Goal: Task Accomplishment & Management: Manage account settings

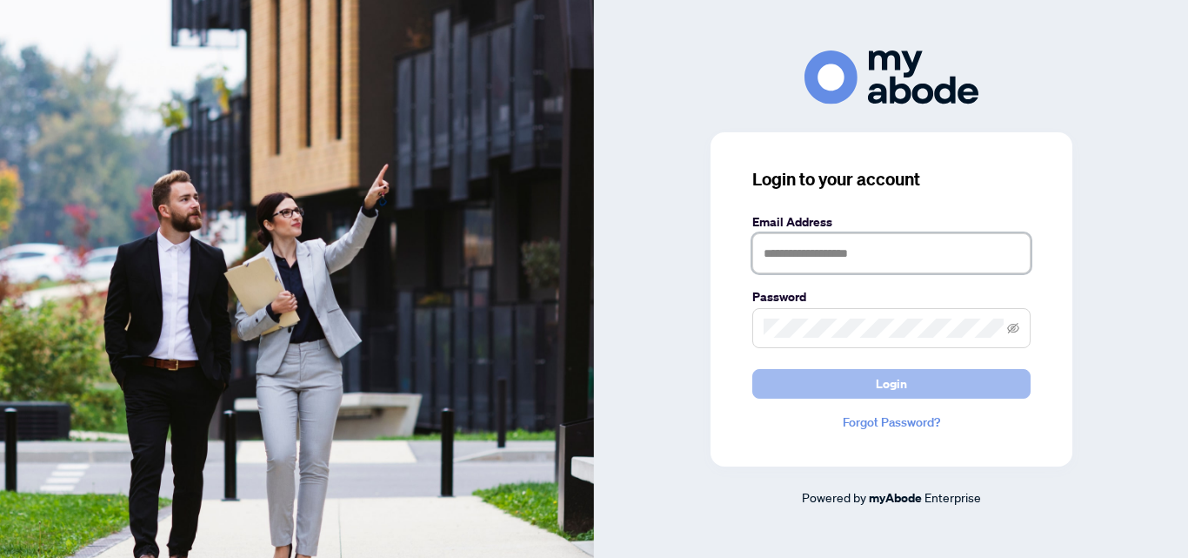
type input "**********"
click at [867, 391] on button "Login" at bounding box center [891, 384] width 278 height 30
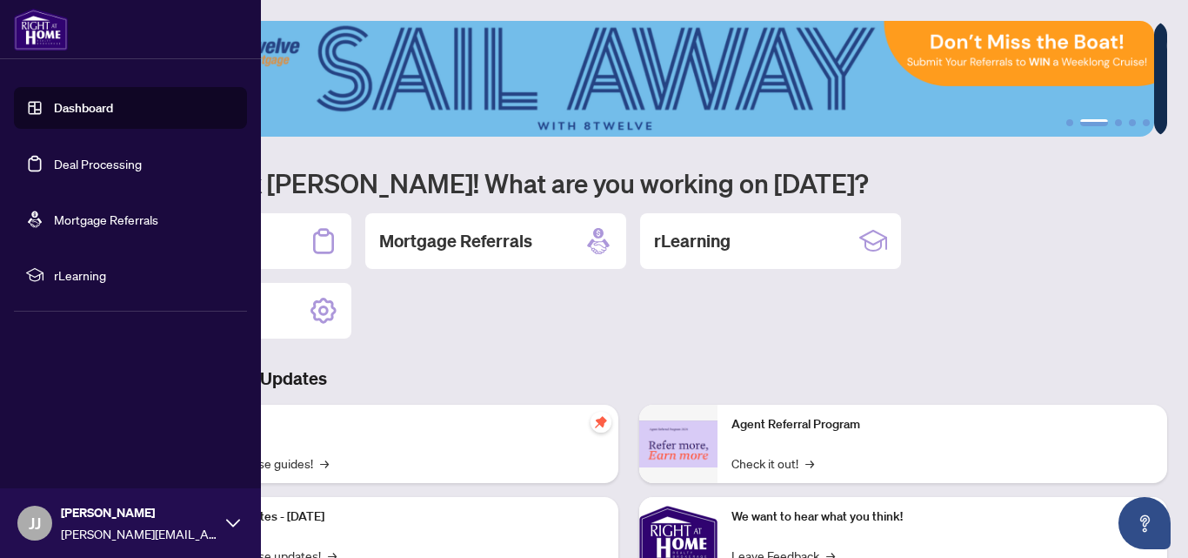
click at [74, 170] on link "Deal Processing" at bounding box center [98, 164] width 88 height 16
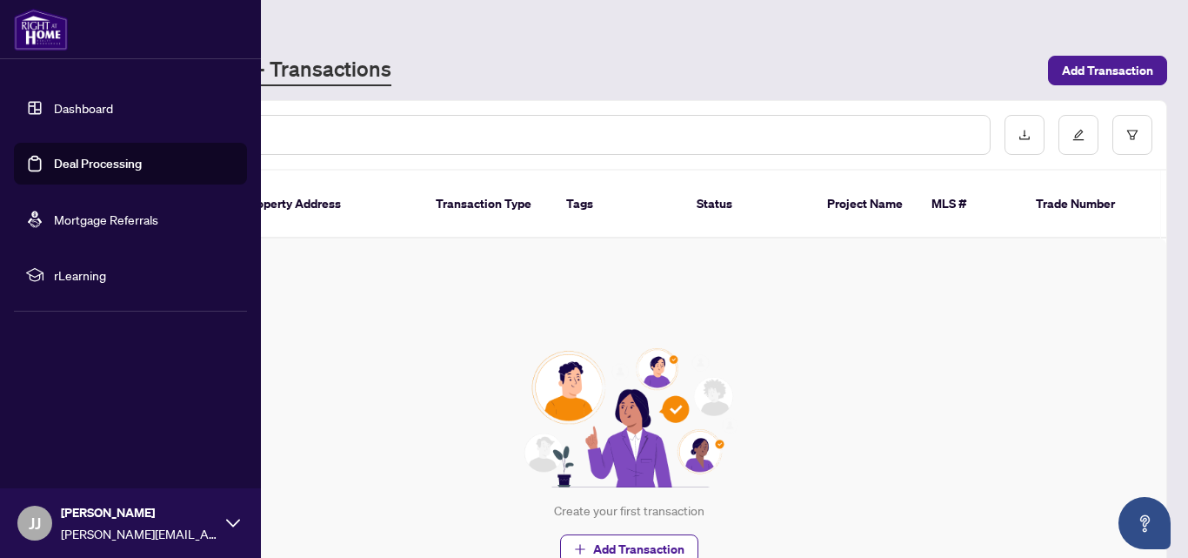
click at [60, 111] on link "Dashboard" at bounding box center [83, 108] width 59 height 16
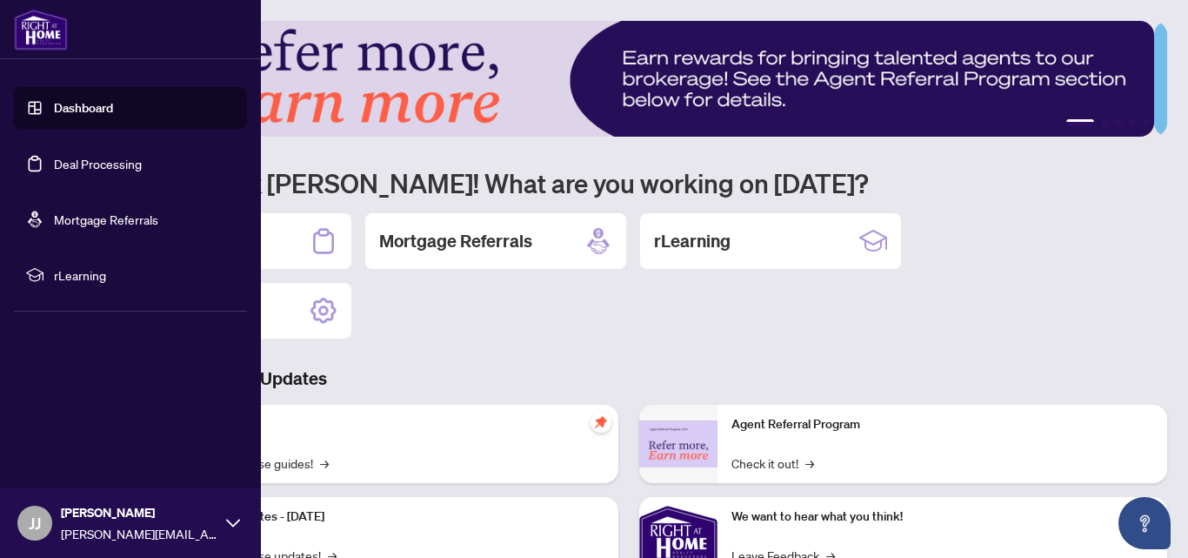
click at [41, 520] on span "JJ" at bounding box center [34, 522] width 35 height 35
click at [59, 419] on span "Logout" at bounding box center [69, 419] width 39 height 28
